Goal: Task Accomplishment & Management: Manage account settings

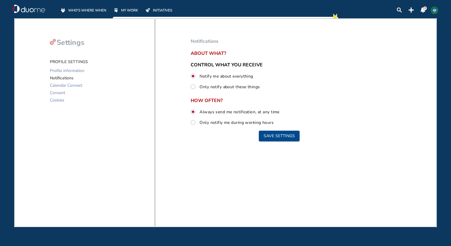
click at [89, 3] on header "WHO'S WHERE WHEN MY WORK INITIATIVES 0 AB" at bounding box center [225, 8] width 447 height 17
click at [92, 7] on div "WHO'S WHERE WHEN" at bounding box center [83, 10] width 46 height 6
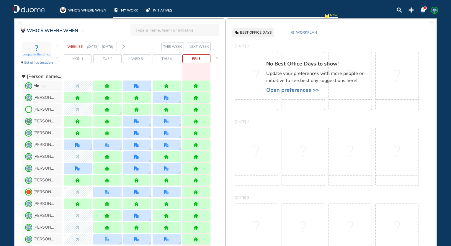
click at [203, 46] on span "NEXT WEEK" at bounding box center [199, 47] width 20 height 6
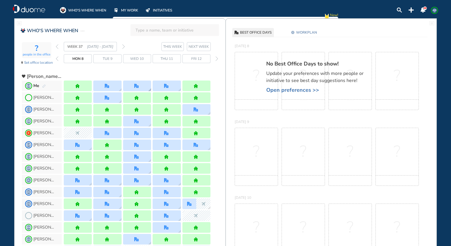
click at [139, 87] on div at bounding box center [136, 86] width 5 height 4
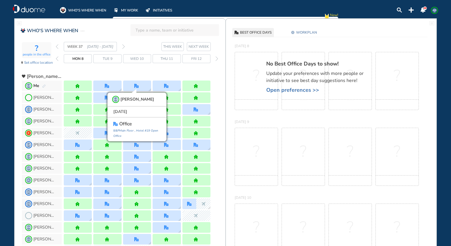
click at [318, 32] on button "WORKPLAN" at bounding box center [304, 32] width 31 height 9
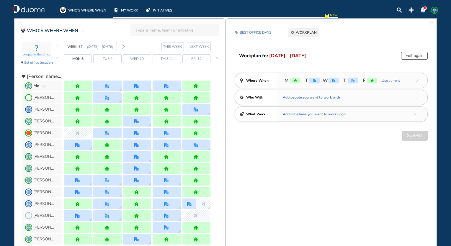
click at [416, 80] on img "arrow-down-a5b4c4" at bounding box center [416, 80] width 5 height 3
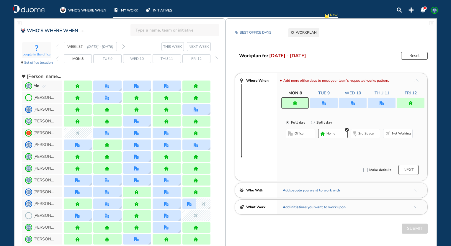
click at [357, 103] on div at bounding box center [352, 103] width 27 height 11
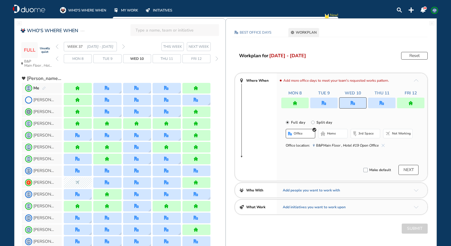
click at [333, 136] on button "home" at bounding box center [333, 133] width 30 height 9
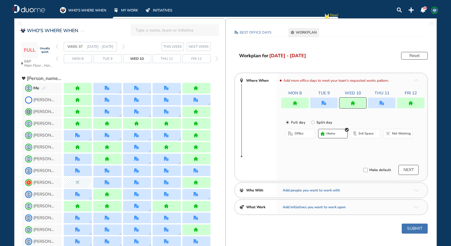
click at [409, 167] on button "NEXT" at bounding box center [409, 170] width 20 height 10
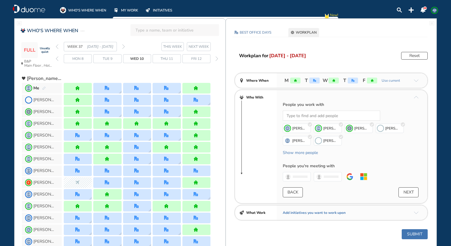
click at [405, 192] on button "NEXT" at bounding box center [409, 193] width 20 height 10
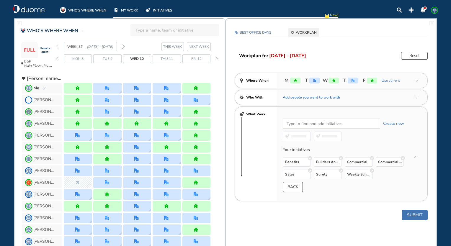
click at [421, 217] on button "Submit" at bounding box center [415, 215] width 26 height 10
